Goal: Task Accomplishment & Management: Use online tool/utility

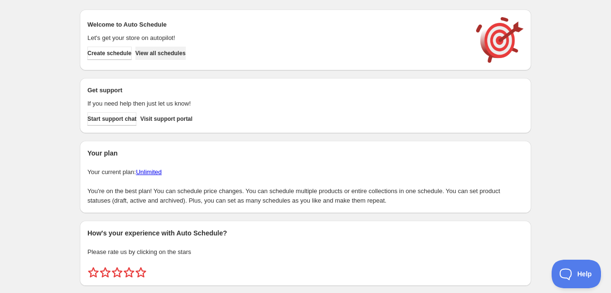
click at [171, 56] on span "View all schedules" at bounding box center [160, 53] width 50 height 8
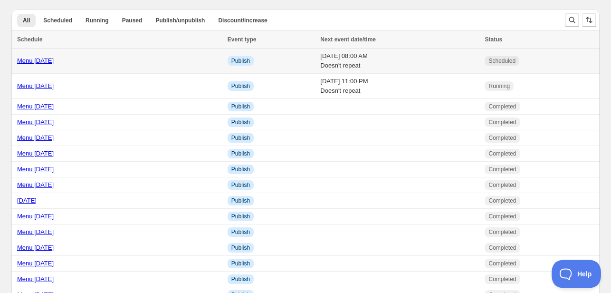
click at [37, 60] on link "Menu [DATE]" at bounding box center [35, 60] width 37 height 7
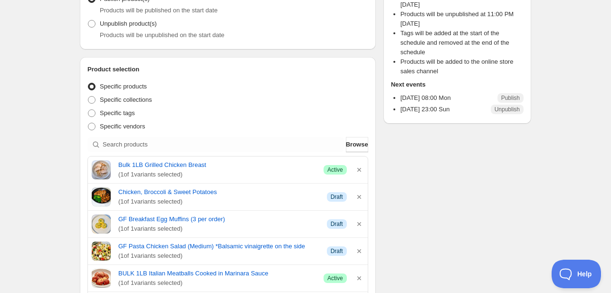
scroll to position [238, 0]
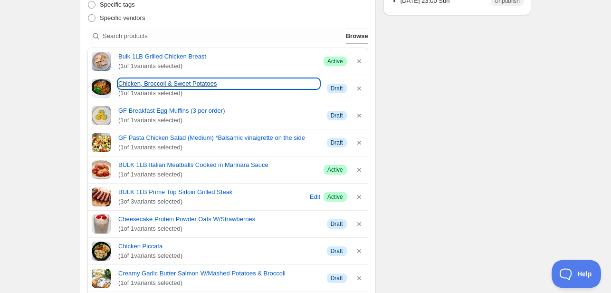
click at [162, 87] on link "Chicken, Broccoli & Sweet Potatoes" at bounding box center [218, 84] width 201 height 10
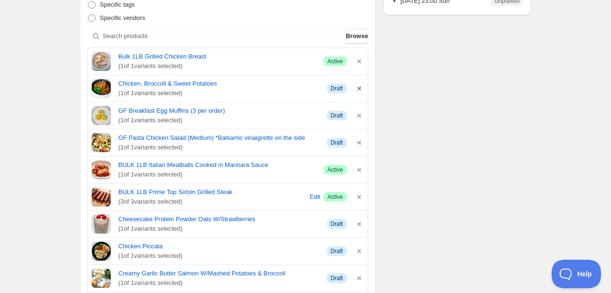
click at [359, 91] on icon "button" at bounding box center [360, 89] width 10 height 10
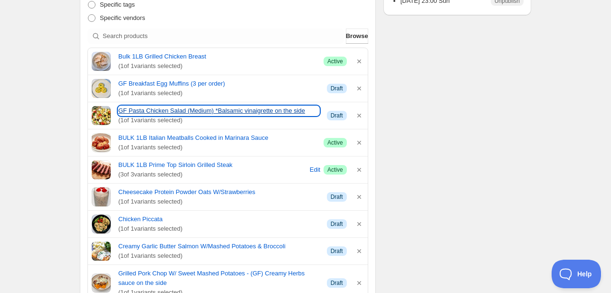
click at [202, 106] on link "GF Pasta Chicken Salad (Medium) *Balsamic vinaigrette on the side" at bounding box center [218, 111] width 201 height 10
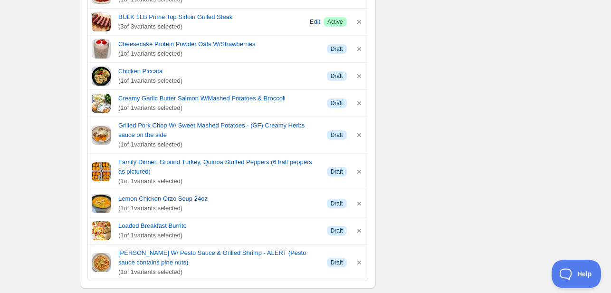
scroll to position [428, 0]
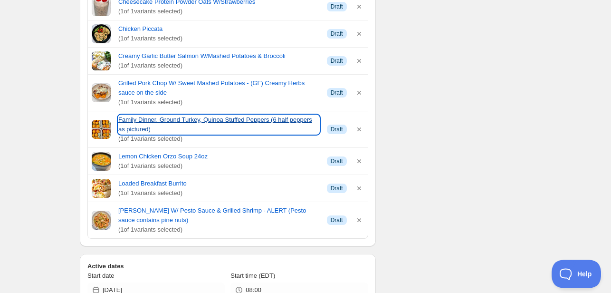
click at [266, 121] on link "Family Dinner. Ground Turkey, Quinoa Stuffed Peppers (6 half peppers as picture…" at bounding box center [218, 124] width 201 height 19
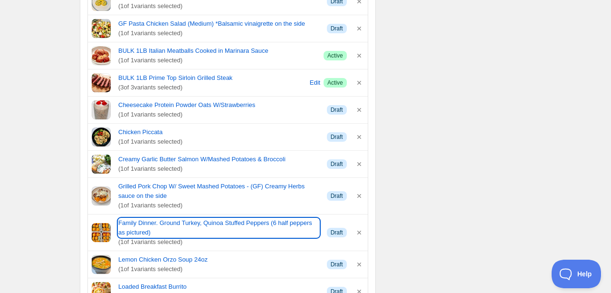
scroll to position [333, 0]
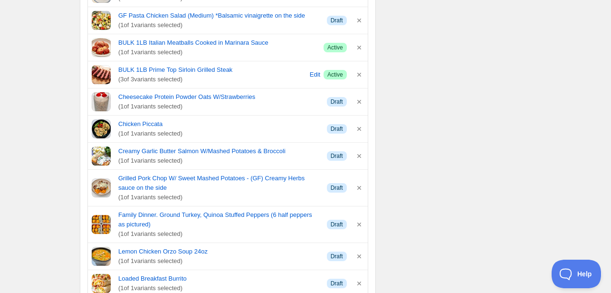
click at [506, 107] on div "Schedule name Menu [DATE] Your customers won't see this Action Action Publish p…" at bounding box center [301, 291] width 459 height 1191
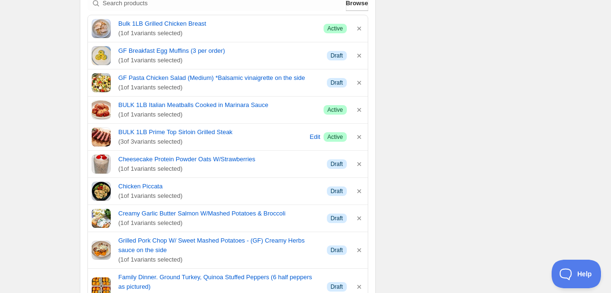
scroll to position [238, 0]
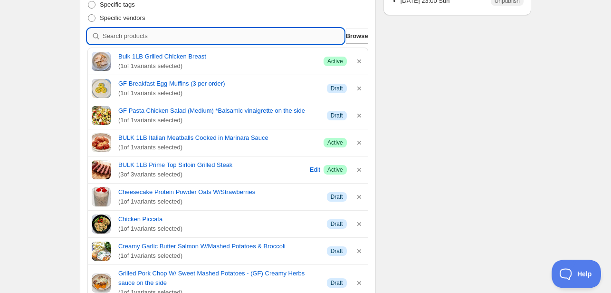
click at [152, 34] on input "search" at bounding box center [223, 36] width 241 height 15
type input "p"
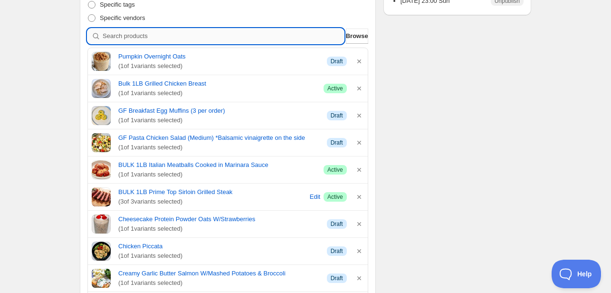
click at [151, 35] on input "search" at bounding box center [223, 36] width 241 height 15
type input "b"
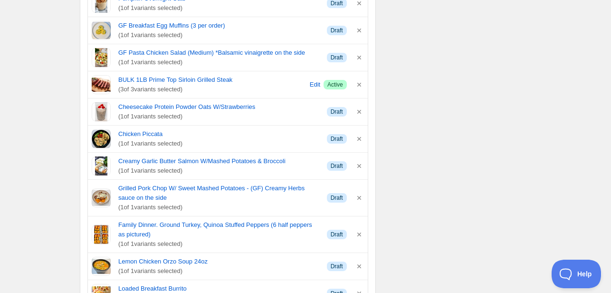
scroll to position [333, 0]
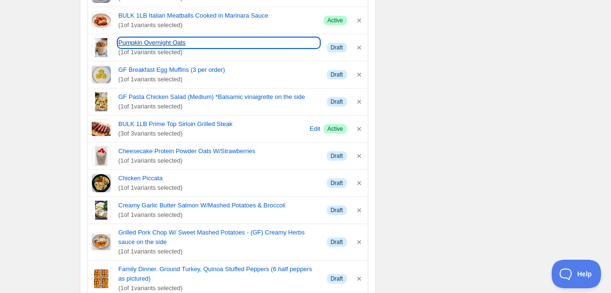
click at [144, 42] on link "Pumpkin Overnight Oats" at bounding box center [218, 43] width 201 height 10
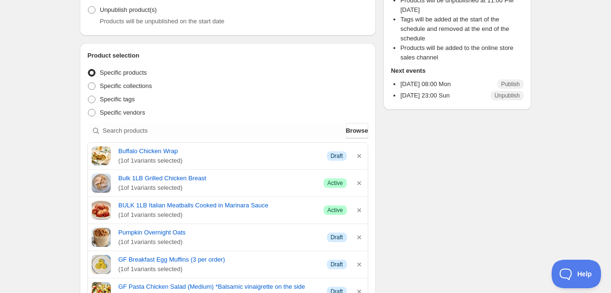
scroll to position [143, 0]
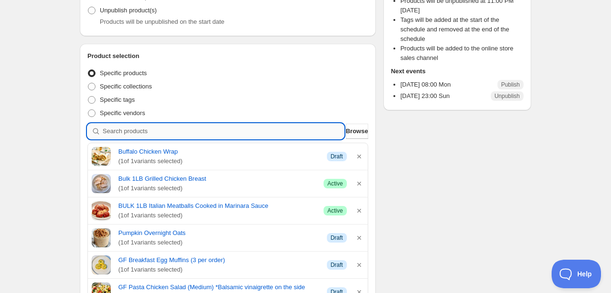
click at [129, 134] on input "search" at bounding box center [223, 131] width 241 height 15
type input "g"
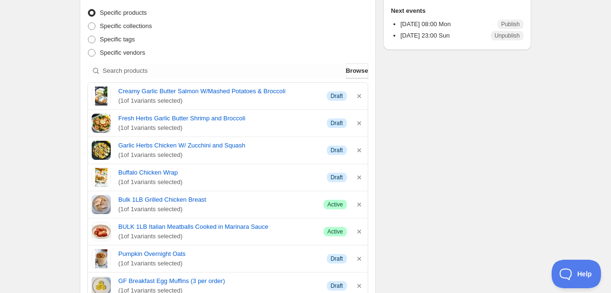
scroll to position [238, 0]
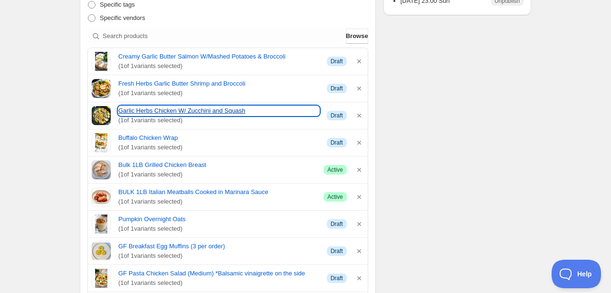
click at [144, 111] on link "Garlic Herbs Chicken W/ Zucchini and Squash" at bounding box center [218, 111] width 201 height 10
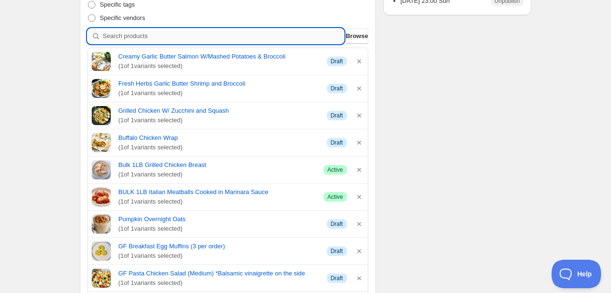
click at [135, 37] on input "search" at bounding box center [223, 36] width 241 height 15
type input "f"
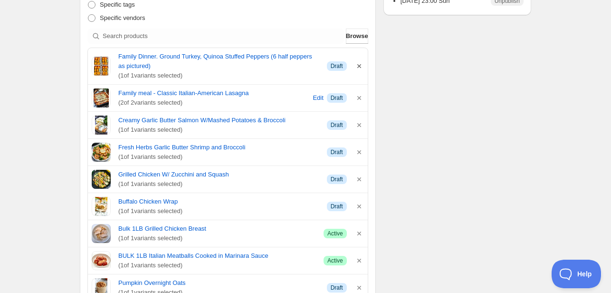
click at [360, 67] on icon "button" at bounding box center [359, 66] width 4 height 4
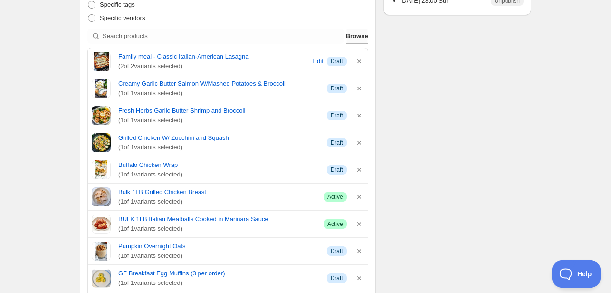
click at [356, 39] on span "Browse" at bounding box center [357, 36] width 22 height 10
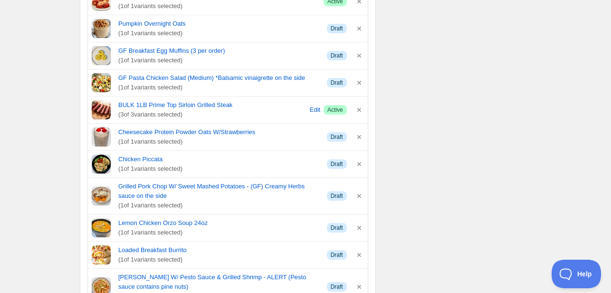
scroll to position [475, 0]
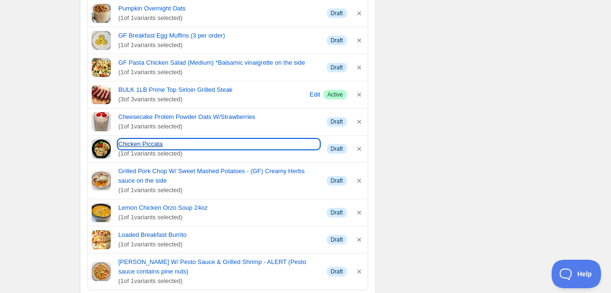
click at [143, 144] on link "Chicken Piccata" at bounding box center [218, 144] width 201 height 10
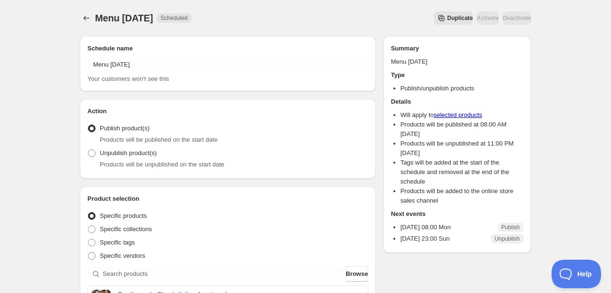
scroll to position [238, 0]
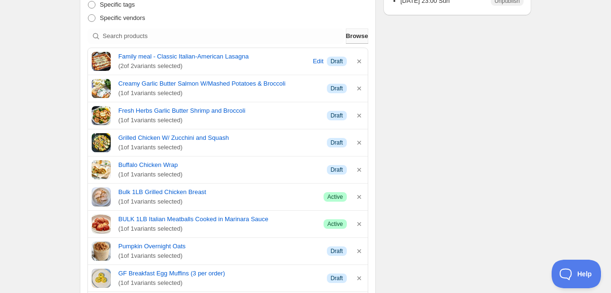
click at [350, 33] on span "Browse" at bounding box center [357, 36] width 22 height 10
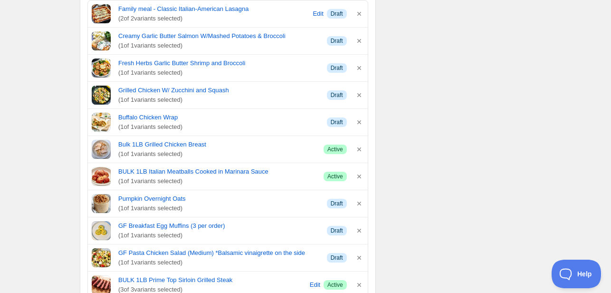
scroll to position [333, 0]
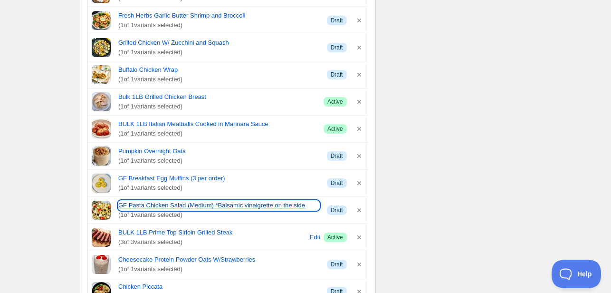
click at [153, 206] on link "GF Pasta Chicken Salad (Medium) *Balsamic vinaigrette on the side" at bounding box center [218, 206] width 201 height 10
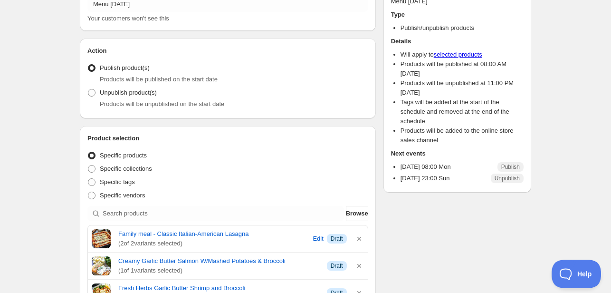
scroll to position [190, 0]
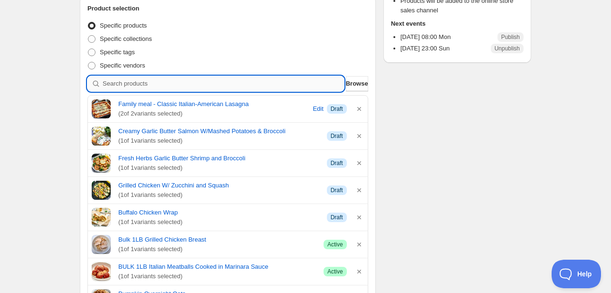
click at [117, 83] on input "search" at bounding box center [223, 83] width 241 height 15
type input "s"
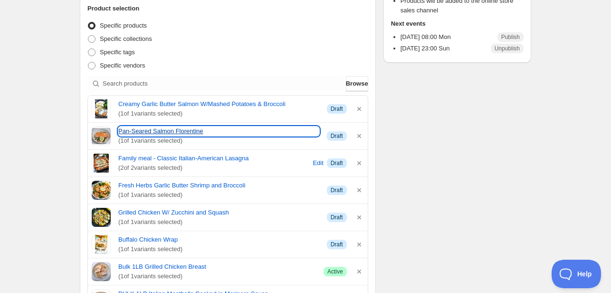
click at [132, 134] on link "Pan-Seared Salmon Florentine" at bounding box center [218, 131] width 201 height 10
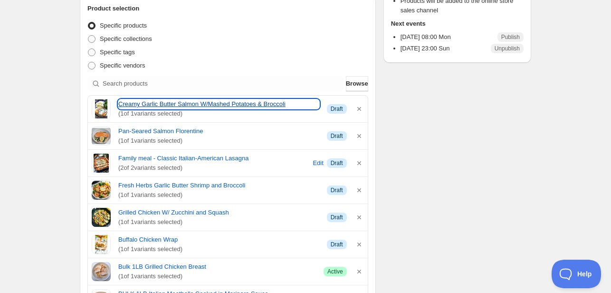
click at [157, 103] on link "Creamy Garlic Butter Salmon W/Mashed Potatoes & Broccoli" at bounding box center [218, 104] width 201 height 10
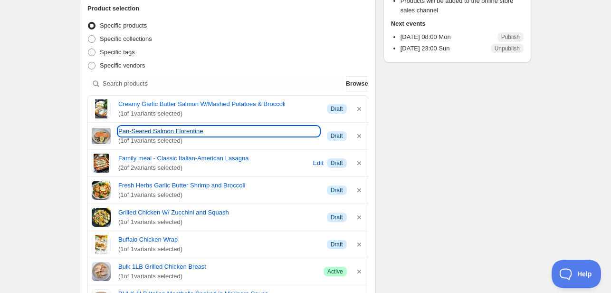
click at [150, 129] on link "Pan-Seared Salmon Florentine" at bounding box center [218, 131] width 201 height 10
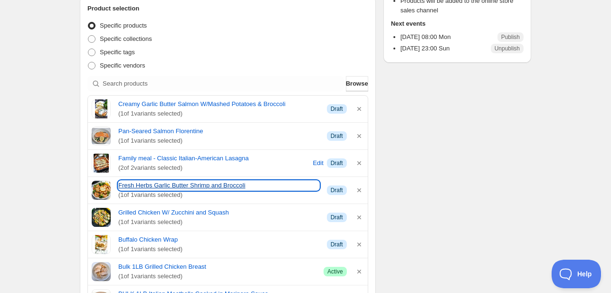
click at [149, 184] on link "Fresh Herbs Garlic Butter Shrimp and Broccoli" at bounding box center [218, 186] width 201 height 10
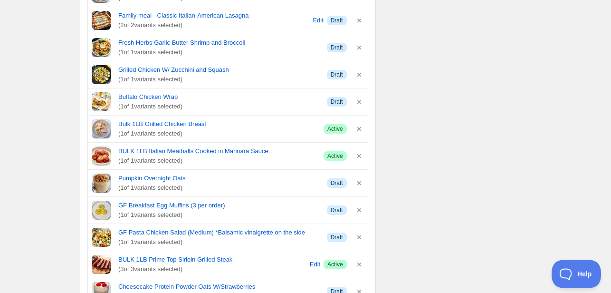
scroll to position [143, 0]
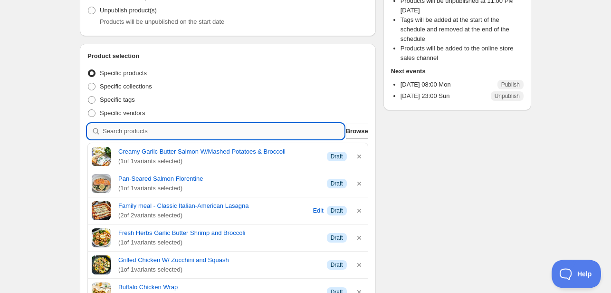
click at [121, 134] on input "search" at bounding box center [223, 131] width 241 height 15
type input "b"
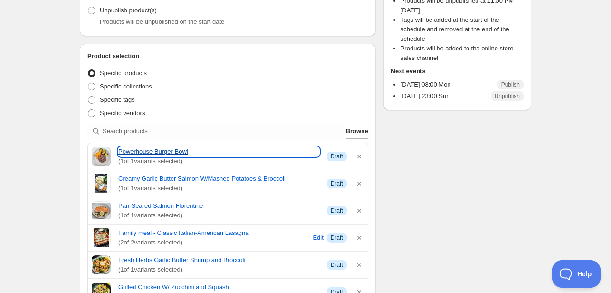
click at [158, 151] on link "Powerhouse Burger Bowl" at bounding box center [218, 152] width 201 height 10
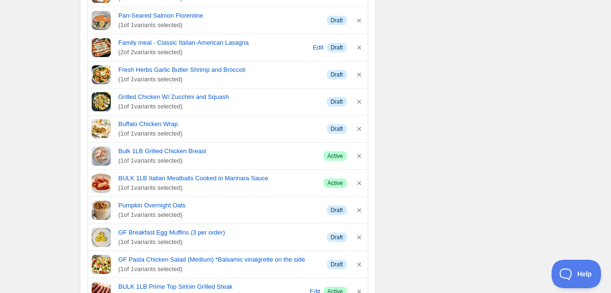
scroll to position [190, 0]
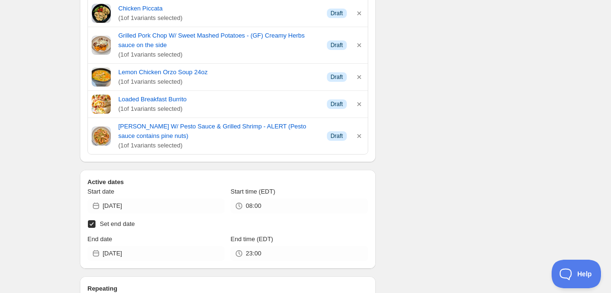
scroll to position [808, 0]
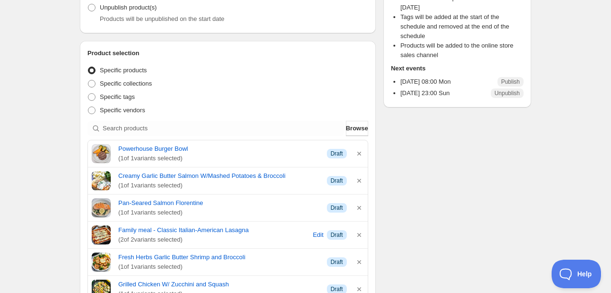
scroll to position [145, 0]
click at [358, 129] on span "Browse" at bounding box center [357, 129] width 22 height 10
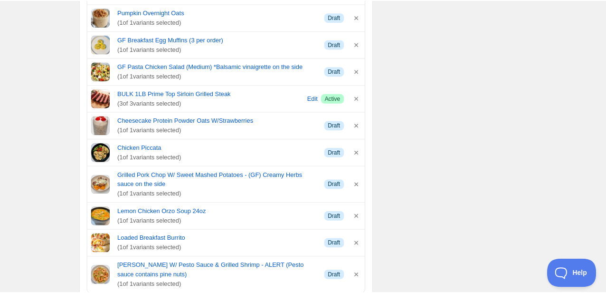
scroll to position [573, 0]
